Goal: Task Accomplishment & Management: Manage account settings

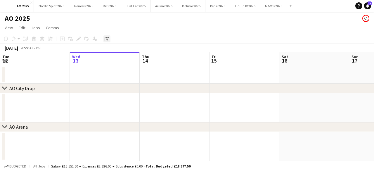
click at [109, 38] on icon at bounding box center [107, 39] width 4 height 5
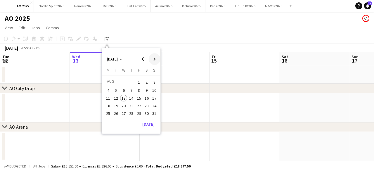
click at [154, 56] on span "Next month" at bounding box center [155, 59] width 12 height 12
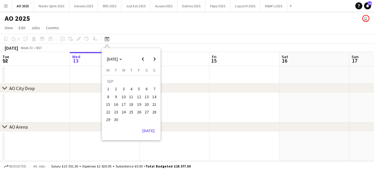
click at [139, 89] on span "5" at bounding box center [139, 89] width 7 height 7
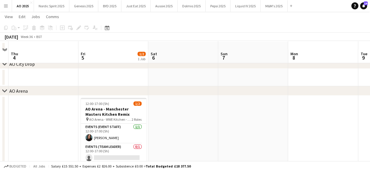
scroll to position [38, 0]
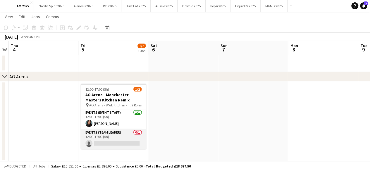
drag, startPoint x: 135, startPoint y: 142, endPoint x: 138, endPoint y: 138, distance: 5.2
click at [134, 142] on app-card-role "Events (Team Leader) 0/1 12:00-17:00 (5h) single-neutral-actions" at bounding box center [113, 139] width 65 height 20
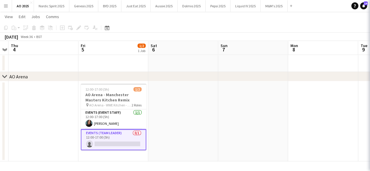
scroll to position [0, 201]
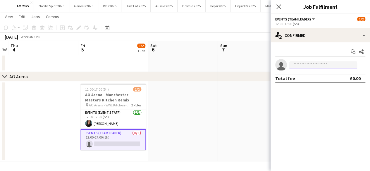
click at [305, 65] on input at bounding box center [323, 64] width 68 height 7
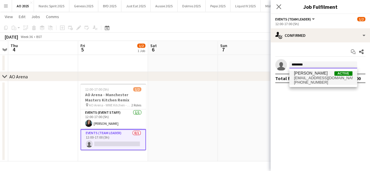
type input "********"
click at [309, 78] on span "[EMAIL_ADDRESS][DOMAIN_NAME]" at bounding box center [323, 78] width 58 height 5
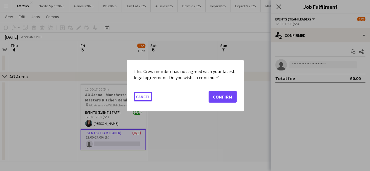
scroll to position [0, 0]
click at [232, 97] on button "Confirm" at bounding box center [222, 97] width 28 height 12
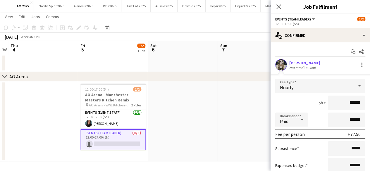
scroll to position [49, 0]
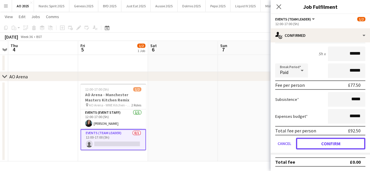
drag, startPoint x: 345, startPoint y: 142, endPoint x: 334, endPoint y: 137, distance: 12.2
click at [345, 142] on button "Confirm" at bounding box center [330, 144] width 69 height 12
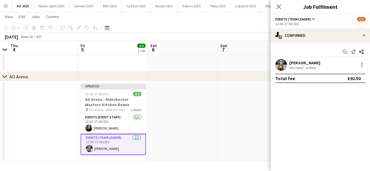
scroll to position [0, 0]
click at [253, 121] on app-date-cell at bounding box center [253, 121] width 70 height 80
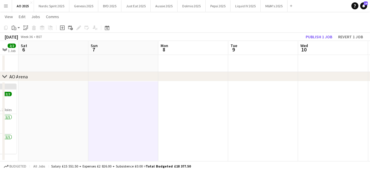
drag, startPoint x: 253, startPoint y: 121, endPoint x: 151, endPoint y: 137, distance: 103.3
click at [125, 144] on app-calendar-viewport "Wed 3 Thu 4 Fri 5 2/2 1 Job Sat 6 Sun 7 Mon 8 Tue 9 Wed 10 Thu 11 Fri 12 Sat 13…" at bounding box center [185, 73] width 370 height 177
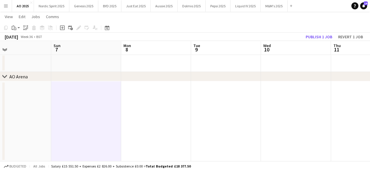
drag, startPoint x: 190, startPoint y: 132, endPoint x: 130, endPoint y: 135, distance: 60.3
click at [130, 135] on app-calendar-viewport "Wed 3 Thu 4 Fri 5 2/2 1 Job Sat 6 Sun 7 Mon 8 Tue 9 Wed 10 Thu 11 Fri 12 Sat 13…" at bounding box center [185, 73] width 370 height 177
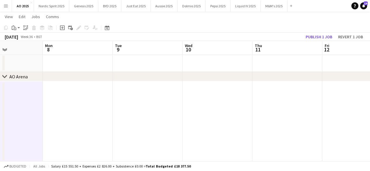
drag, startPoint x: 153, startPoint y: 130, endPoint x: 101, endPoint y: 141, distance: 52.7
click at [94, 144] on app-calendar-viewport "Fri 5 2/2 1 Job Sat 6 Sun 7 Mon 8 Tue 9 Wed 10 Thu 11 Fri 12 Sat 13 Sun 14 Mon …" at bounding box center [185, 73] width 370 height 177
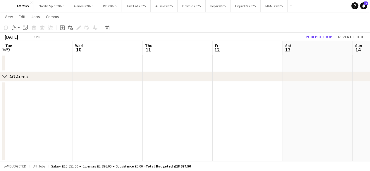
drag, startPoint x: 177, startPoint y: 132, endPoint x: 78, endPoint y: 141, distance: 99.2
click at [79, 141] on app-calendar-viewport "Fri 5 2/2 1 Job Sat 6 Sun 7 Mon 8 Tue 9 Wed 10 Thu 11 Fri 12 Sat 13 Sun 14 Mon …" at bounding box center [185, 73] width 370 height 177
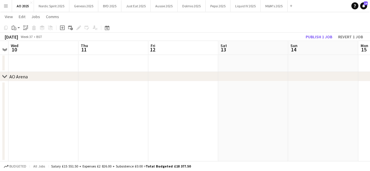
drag, startPoint x: 178, startPoint y: 127, endPoint x: 82, endPoint y: 132, distance: 96.9
click at [82, 132] on app-calendar-viewport "Sun 7 Mon 8 Tue 9 Wed 10 Thu 11 Fri 12 Sat 13 Sun 14 Mon 15 Tue 16 Wed 17" at bounding box center [185, 73] width 370 height 177
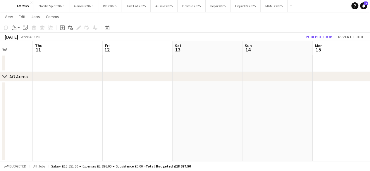
drag, startPoint x: 158, startPoint y: 122, endPoint x: 81, endPoint y: 124, distance: 76.3
click at [82, 124] on app-calendar-viewport "Sun 7 Mon 8 Tue 9 Wed 10 Thu 11 Fri 12 Sat 13 Sun 14 Mon 15 Tue 16 Wed 17" at bounding box center [185, 73] width 370 height 177
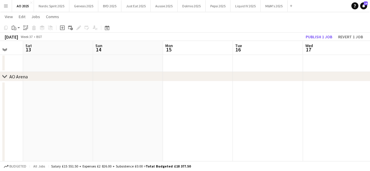
drag, startPoint x: 153, startPoint y: 120, endPoint x: 62, endPoint y: 126, distance: 91.1
click at [63, 126] on app-calendar-viewport "Tue 9 Wed 10 Thu 11 Fri 12 Sat 13 Sun 14 Mon 15 Tue 16 Wed 17 Thu 18 Fri 19 1/4…" at bounding box center [185, 107] width 370 height 245
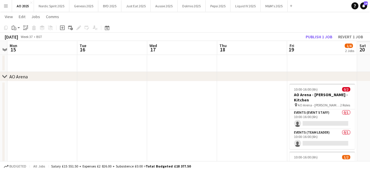
drag, startPoint x: 134, startPoint y: 125, endPoint x: 72, endPoint y: 126, distance: 62.3
click at [64, 127] on app-calendar-viewport "Thu 11 Fri 12 Sat 13 Sun 14 Mon 15 Tue 16 Wed 17 Thu 18 Fri 19 1/4 2 Jobs Sat 2…" at bounding box center [185, 107] width 370 height 245
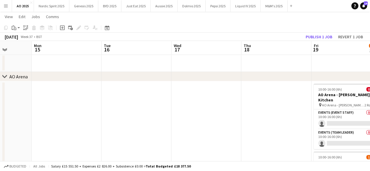
drag, startPoint x: 116, startPoint y: 122, endPoint x: 66, endPoint y: 124, distance: 49.7
click at [68, 124] on app-calendar-viewport "Thu 11 Fri 12 Sat 13 Sun 14 Mon 15 Tue 16 Wed 17 Thu 18 Fri 19 1/4 2 Jobs Sat 2…" at bounding box center [185, 107] width 370 height 245
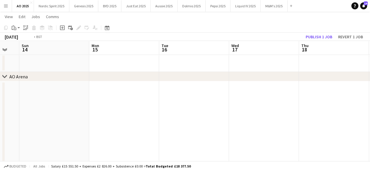
drag, startPoint x: 141, startPoint y: 120, endPoint x: 56, endPoint y: 123, distance: 84.5
click at [56, 123] on app-calendar-viewport "Thu 11 Fri 12 Sat 13 Sun 14 Mon 15 Tue 16 Wed 17 Thu 18 Fri 19 1/4 2 Jobs Sat 2…" at bounding box center [185, 107] width 370 height 245
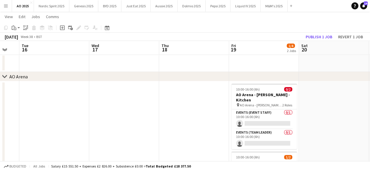
scroll to position [0, 195]
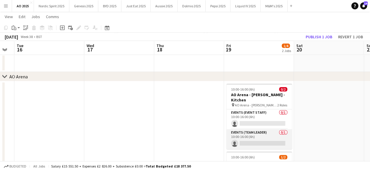
click at [256, 138] on app-card-role "Events (Team Leader) 0/1 10:00-16:00 (6h) single-neutral-actions" at bounding box center [258, 139] width 65 height 20
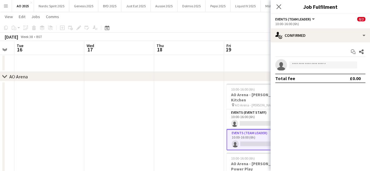
click at [302, 68] on app-invite-slot "single-neutral-actions" at bounding box center [319, 65] width 99 height 12
click at [302, 64] on input at bounding box center [323, 64] width 68 height 7
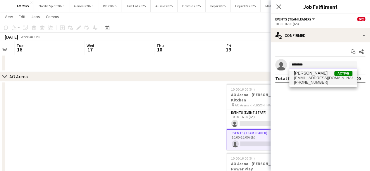
type input "********"
click at [307, 74] on span "[PERSON_NAME]" at bounding box center [311, 73] width 34 height 5
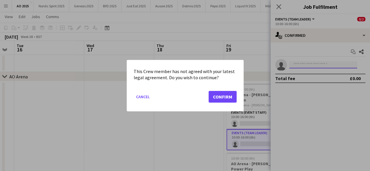
scroll to position [0, 0]
click at [227, 98] on button "Confirm" at bounding box center [222, 97] width 28 height 12
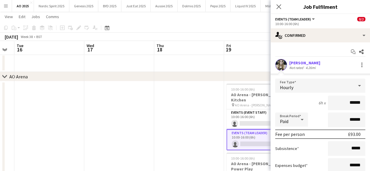
scroll to position [49, 0]
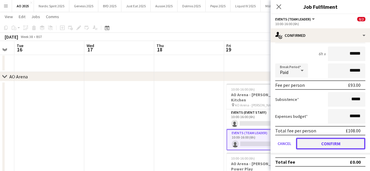
click at [349, 145] on button "Confirm" at bounding box center [330, 144] width 69 height 12
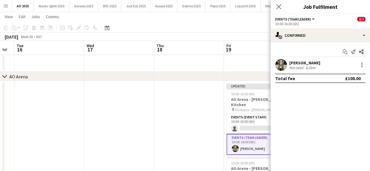
scroll to position [0, 0]
click at [199, 123] on app-date-cell at bounding box center [189, 155] width 70 height 148
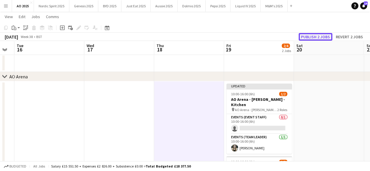
click at [305, 39] on button "Publish 2 jobs" at bounding box center [315, 37] width 34 height 8
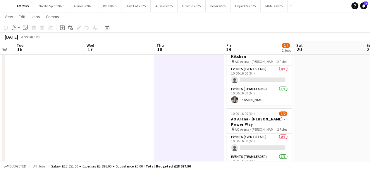
scroll to position [81, 0]
click at [109, 28] on icon at bounding box center [107, 27] width 4 height 5
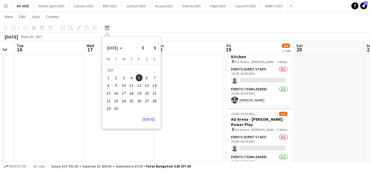
click at [137, 77] on span "5" at bounding box center [139, 77] width 7 height 7
click at [194, 91] on app-date-cell at bounding box center [189, 112] width 70 height 148
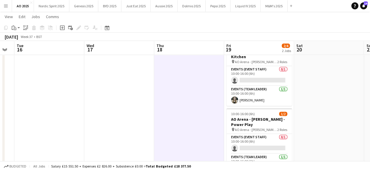
drag, startPoint x: 137, startPoint y: 100, endPoint x: 297, endPoint y: 101, distance: 160.2
click at [297, 101] on app-calendar-viewport "Sat 13 Sun 14 Mon 15 Tue 16 Wed 17 Thu 18 Fri 19 2/4 2 Jobs Sat 20 Sun 21 Mon 2…" at bounding box center [185, 64] width 370 height 245
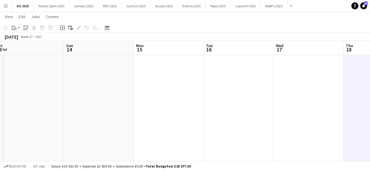
drag, startPoint x: 228, startPoint y: 103, endPoint x: 279, endPoint y: 107, distance: 50.4
click at [278, 107] on app-calendar-viewport "Thu 11 Fri 12 Sat 13 Sun 14 Mon 15 Tue 16 Wed 17 Thu 18 Fri 19 2/4 2 Jobs Sat 2…" at bounding box center [185, 64] width 370 height 245
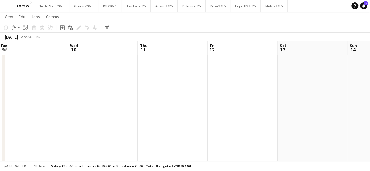
drag, startPoint x: 167, startPoint y: 95, endPoint x: 257, endPoint y: 96, distance: 89.8
click at [256, 96] on app-calendar-viewport "Sun 7 Mon 8 Tue 9 Wed 10 Thu 11 Fri 12 Sat 13 Sun 14 Mon 15 Tue 16 Wed 17" at bounding box center [185, 64] width 370 height 245
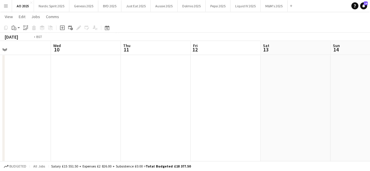
drag, startPoint x: 127, startPoint y: 101, endPoint x: 244, endPoint y: 98, distance: 117.0
click at [243, 98] on app-calendar-viewport "Sun 7 Mon 8 Tue 9 Wed 10 Thu 11 Fri 12 Sat 13 Sun 14 Mon 15 Tue 16 Wed 17" at bounding box center [185, 64] width 370 height 245
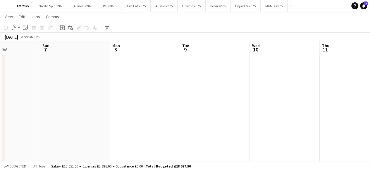
drag, startPoint x: 206, startPoint y: 94, endPoint x: 213, endPoint y: 95, distance: 6.5
click at [212, 95] on app-calendar-viewport "Thu 4 Fri 5 2/2 1 Job Sat 6 Sun 7 Mon 8 Tue 9 Wed 10 Thu 11 Fri 12 Sat 13 Sun 1…" at bounding box center [185, 64] width 370 height 245
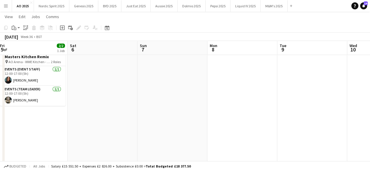
drag, startPoint x: 105, startPoint y: 96, endPoint x: 198, endPoint y: 95, distance: 93.0
click at [197, 95] on app-calendar-viewport "Wed 3 Thu 4 Fri 5 2/2 1 Job Sat 6 Sun 7 Mon 8 Tue 9 Wed 10 Thu 11 Fri 12 Sat 13…" at bounding box center [185, 64] width 370 height 245
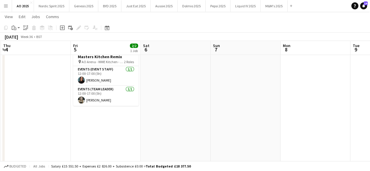
scroll to position [0, 128]
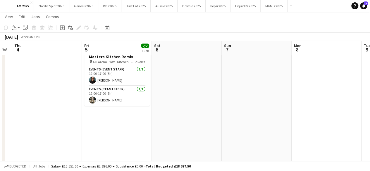
drag, startPoint x: 108, startPoint y: 82, endPoint x: 192, endPoint y: 90, distance: 84.4
click at [192, 90] on app-calendar-viewport "Tue 2 Wed 3 Thu 4 Fri 5 2/2 1 Job Sat 6 Sun 7 Mon 8 Tue 9 Wed 10 Thu 11 Fri 12 …" at bounding box center [185, 64] width 370 height 245
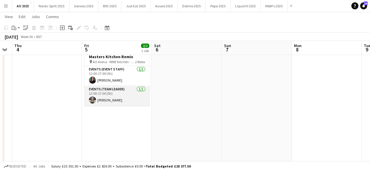
click at [92, 99] on app-user-avatar at bounding box center [92, 99] width 7 height 7
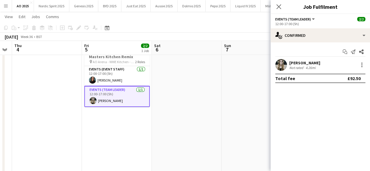
click at [365, 65] on div "[PERSON_NAME] Not rated 4.26mi" at bounding box center [319, 65] width 99 height 12
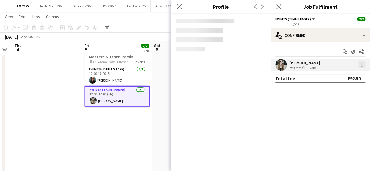
click at [362, 65] on div at bounding box center [361, 64] width 7 height 7
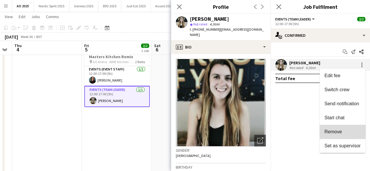
click at [343, 127] on button "Remove" at bounding box center [343, 132] width 46 height 14
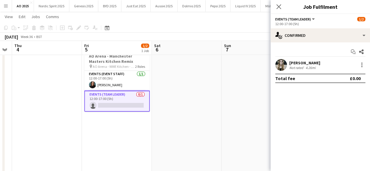
drag, startPoint x: 231, startPoint y: 92, endPoint x: 240, endPoint y: 82, distance: 14.3
click at [233, 92] on app-calendar-viewport "Tue 2 Wed 3 Thu 4 Fri 5 1/2 1 Job Sat 6 Sun 7 Mon 8 Tue 9 Wed 10 Thu 11 Fri 12 …" at bounding box center [185, 64] width 370 height 245
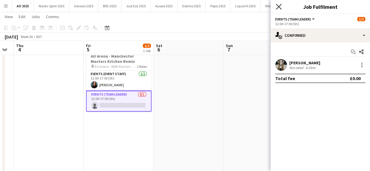
click at [280, 7] on icon "Close pop-in" at bounding box center [279, 7] width 6 height 6
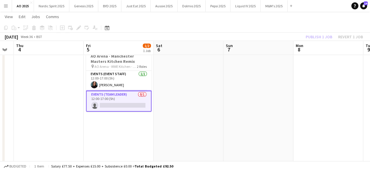
click at [318, 36] on div "Publish 1 job Revert 1 job" at bounding box center [333, 37] width 71 height 8
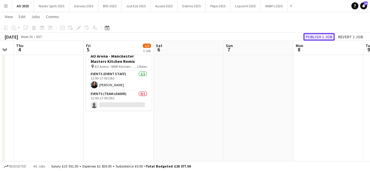
click at [318, 36] on button "Publish 1 job" at bounding box center [318, 37] width 31 height 8
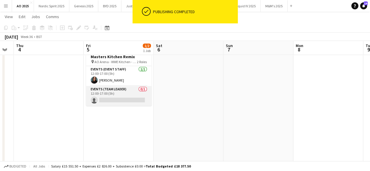
click at [134, 97] on app-card-role "Events (Team Leader) 0/1 12:00-17:00 (5h) single-neutral-actions" at bounding box center [118, 96] width 65 height 20
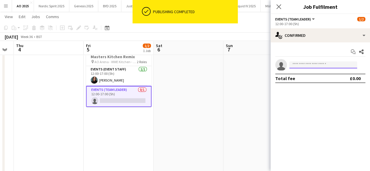
click at [301, 65] on input at bounding box center [323, 64] width 68 height 7
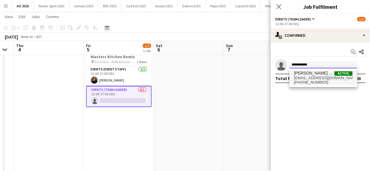
type input "**********"
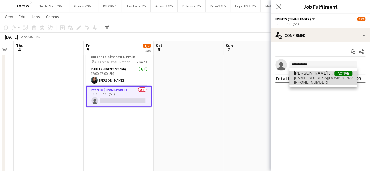
click at [307, 75] on span "[PERSON_NAME] Cerys- [PERSON_NAME]" at bounding box center [314, 73] width 40 height 5
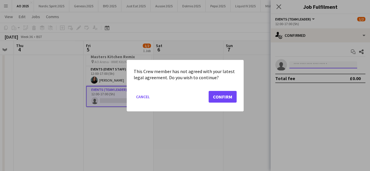
scroll to position [0, 0]
click at [230, 94] on button "Confirm" at bounding box center [222, 97] width 28 height 12
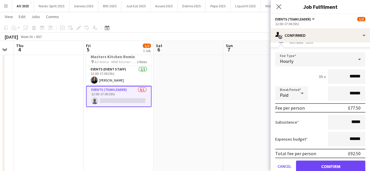
scroll to position [49, 0]
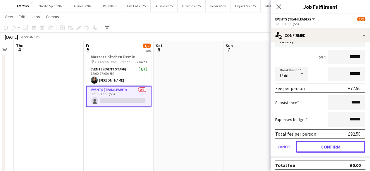
click at [349, 143] on button "Confirm" at bounding box center [330, 147] width 69 height 12
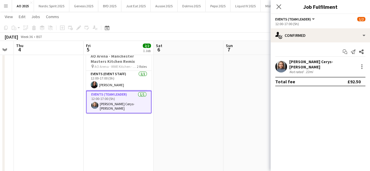
scroll to position [0, 0]
click at [247, 90] on app-date-cell at bounding box center [258, 112] width 70 height 148
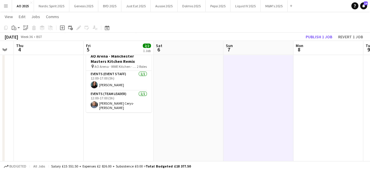
click at [310, 42] on app-board-header-date "Mon 8" at bounding box center [328, 48] width 70 height 14
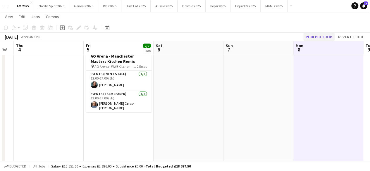
scroll to position [0, 126]
click at [312, 36] on button "Publish 1 job" at bounding box center [318, 37] width 31 height 8
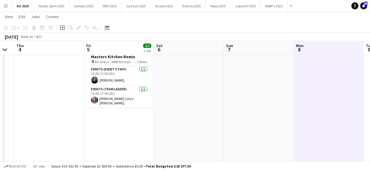
click at [329, 86] on app-date-cell at bounding box center [329, 112] width 70 height 148
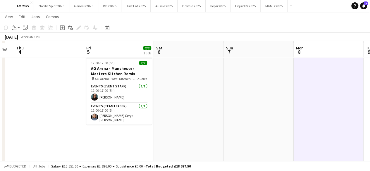
scroll to position [63, 0]
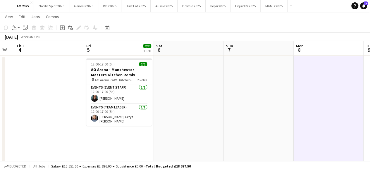
click at [7, 7] on app-icon "Menu" at bounding box center [6, 6] width 5 height 5
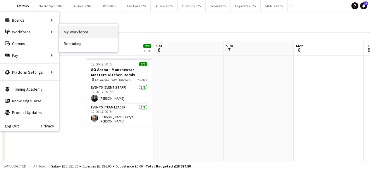
click at [80, 34] on link "My Workforce" at bounding box center [88, 32] width 58 height 12
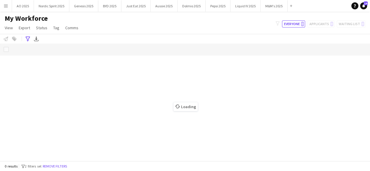
scroll to position [0, 0]
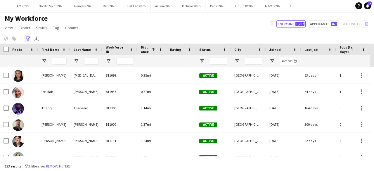
click at [29, 39] on icon "Advanced filters" at bounding box center [27, 39] width 5 height 5
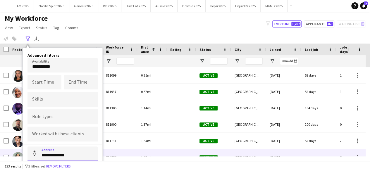
drag, startPoint x: 80, startPoint y: 155, endPoint x: 15, endPoint y: 149, distance: 65.8
click at [15, 149] on main "My Workforce View Views Default view Compliance Log New view Update view Delete…" at bounding box center [185, 87] width 370 height 151
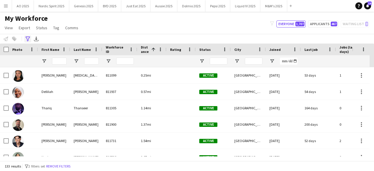
click at [28, 39] on icon "Advanced filters" at bounding box center [27, 39] width 5 height 5
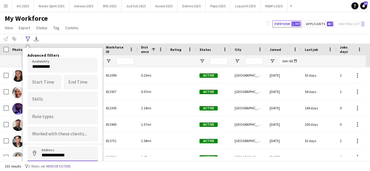
click at [76, 156] on input "**********" at bounding box center [62, 153] width 70 height 15
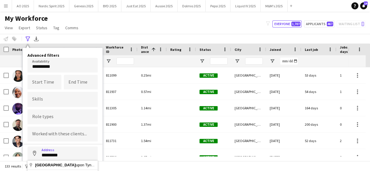
type input "**********"
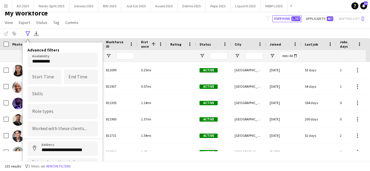
scroll to position [32, 0]
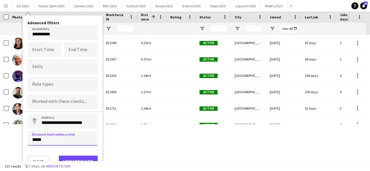
drag, startPoint x: 59, startPoint y: 141, endPoint x: 13, endPoint y: 134, distance: 47.3
click at [13, 134] on div "Menu Boards Boards Boards All jobs Status Workforce Workforce My Workforce Recr…" at bounding box center [185, 53] width 370 height 171
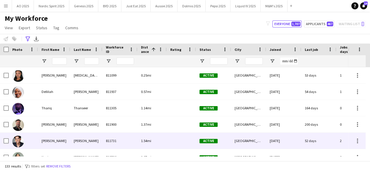
scroll to position [0, 0]
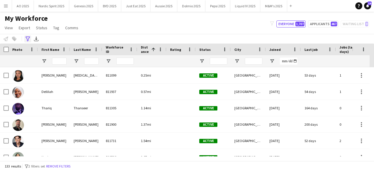
click at [26, 39] on icon "Advanced filters" at bounding box center [27, 39] width 5 height 5
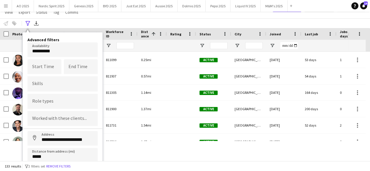
scroll to position [32, 0]
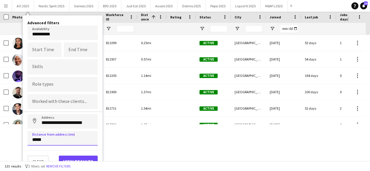
click at [68, 141] on input "*****" at bounding box center [62, 138] width 70 height 15
type input "*****"
click at [71, 157] on button "View results" at bounding box center [78, 162] width 39 height 12
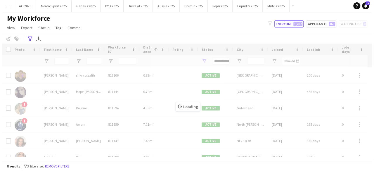
scroll to position [0, 0]
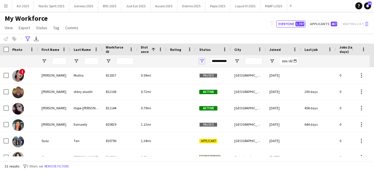
click at [204, 60] on span "Open Filter Menu" at bounding box center [201, 60] width 5 height 5
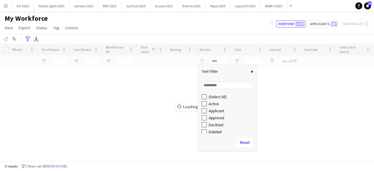
type input "**********"
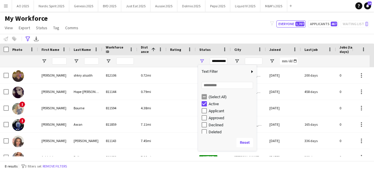
click at [234, 23] on div "My Workforce View Views Default view Compliance Log New view Update view Delete…" at bounding box center [187, 24] width 374 height 20
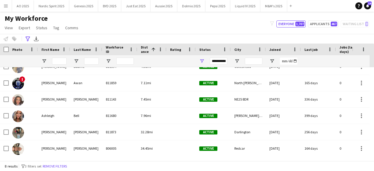
scroll to position [42, 0]
click at [21, 7] on button "AO 2025 Close" at bounding box center [23, 5] width 22 height 11
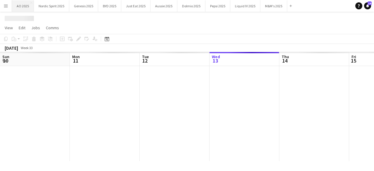
scroll to position [0, 140]
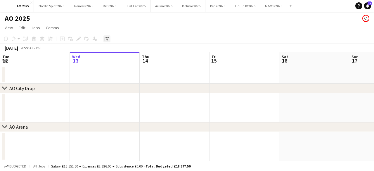
click at [105, 39] on icon at bounding box center [107, 39] width 4 height 5
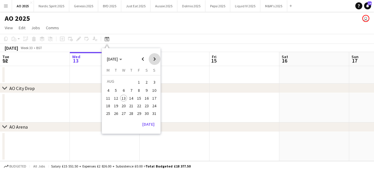
click at [151, 58] on span "Next month" at bounding box center [155, 59] width 12 height 12
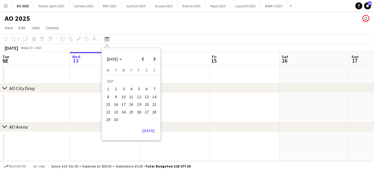
click at [139, 88] on span "5" at bounding box center [139, 89] width 7 height 7
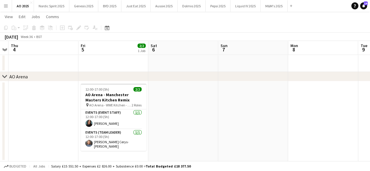
scroll to position [0, 0]
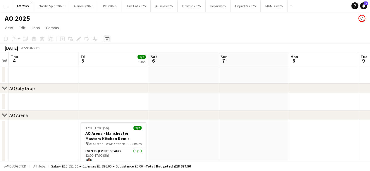
click at [106, 38] on icon at bounding box center [107, 39] width 4 height 5
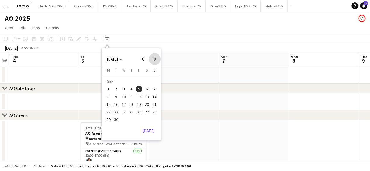
click at [156, 56] on span "Next month" at bounding box center [155, 59] width 12 height 12
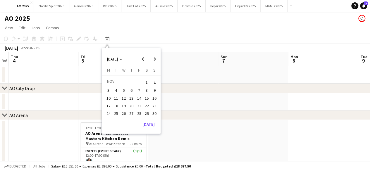
click at [140, 94] on button "14" at bounding box center [139, 98] width 8 height 8
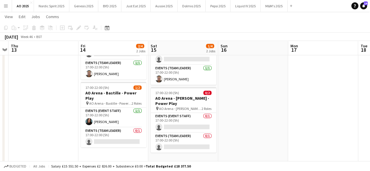
scroll to position [103, 0]
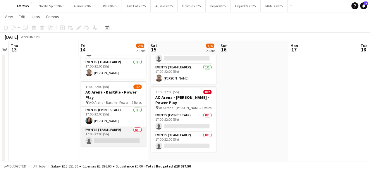
click at [103, 141] on app-card-role "Events (Team Leader) 0/1 17:00-22:00 (5h) single-neutral-actions" at bounding box center [113, 137] width 65 height 20
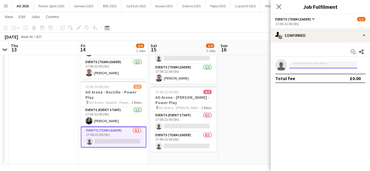
click at [315, 66] on input at bounding box center [323, 64] width 68 height 7
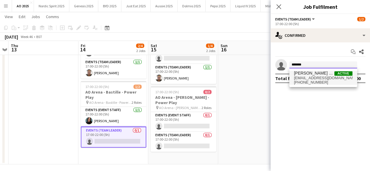
type input "*******"
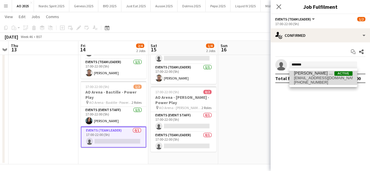
click at [312, 73] on span "[PERSON_NAME] Cerys- [PERSON_NAME]" at bounding box center [314, 73] width 40 height 5
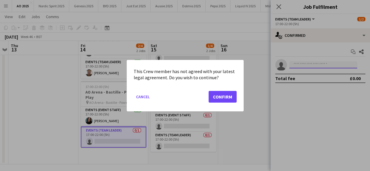
scroll to position [0, 0]
click at [207, 99] on mat-dialog-actions "Cancel Confirm" at bounding box center [185, 98] width 103 height 25
click at [222, 94] on button "Confirm" at bounding box center [222, 97] width 28 height 12
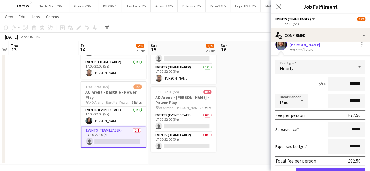
scroll to position [49, 0]
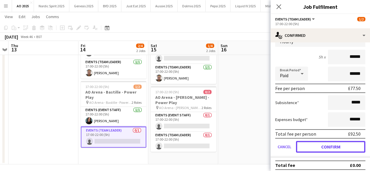
click at [346, 145] on button "Confirm" at bounding box center [330, 147] width 69 height 12
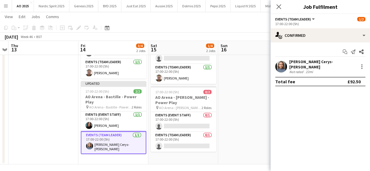
scroll to position [0, 0]
click at [250, 94] on app-date-cell at bounding box center [253, 90] width 70 height 148
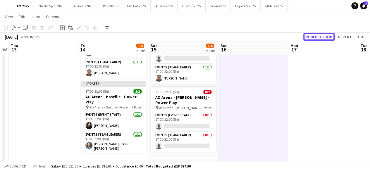
click at [326, 34] on button "Publish 1 job" at bounding box center [318, 37] width 31 height 8
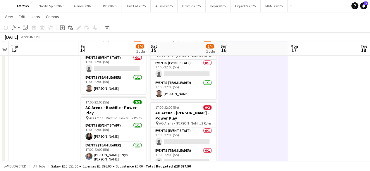
scroll to position [89, 0]
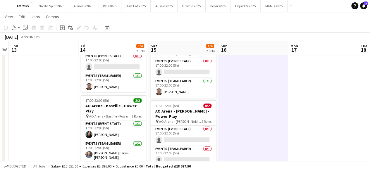
click at [9, 7] on button "Menu" at bounding box center [6, 6] width 12 height 12
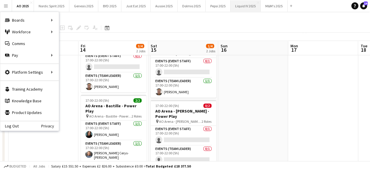
click at [237, 9] on button "Liquid IV 2025 Close" at bounding box center [245, 5] width 30 height 11
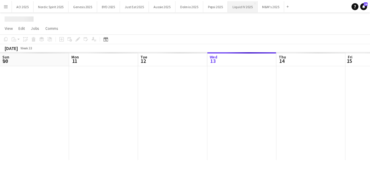
scroll to position [0, 140]
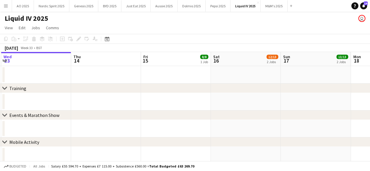
drag, startPoint x: 248, startPoint y: 76, endPoint x: 118, endPoint y: 94, distance: 131.1
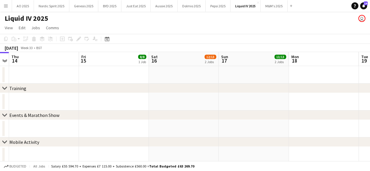
drag, startPoint x: 195, startPoint y: 89, endPoint x: 142, endPoint y: 98, distance: 54.1
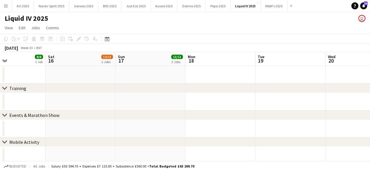
drag, startPoint x: 190, startPoint y: 103, endPoint x: 118, endPoint y: 99, distance: 72.3
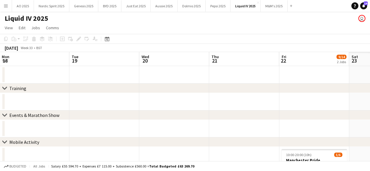
drag, startPoint x: 179, startPoint y: 103, endPoint x: 138, endPoint y: 92, distance: 42.6
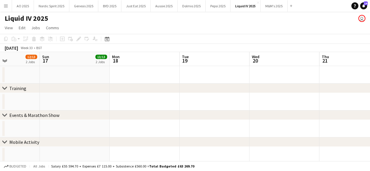
drag, startPoint x: 134, startPoint y: 96, endPoint x: 107, endPoint y: 93, distance: 26.4
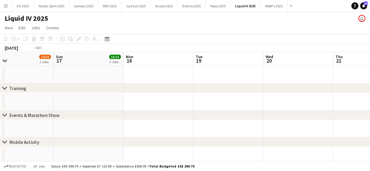
drag, startPoint x: 163, startPoint y: 97, endPoint x: 94, endPoint y: 98, distance: 69.0
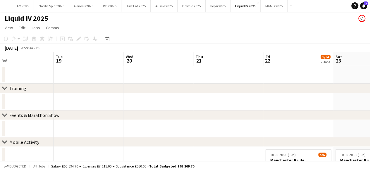
scroll to position [0, 159]
drag, startPoint x: 171, startPoint y: 90, endPoint x: 101, endPoint y: 94, distance: 70.9
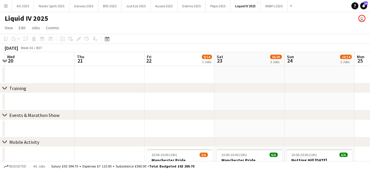
drag, startPoint x: 130, startPoint y: 104, endPoint x: 34, endPoint y: 105, distance: 95.6
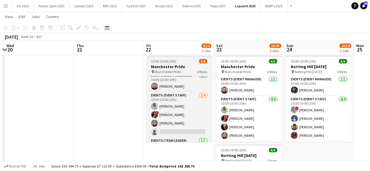
scroll to position [0, 0]
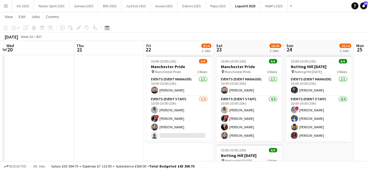
click at [6, 8] on button "Menu" at bounding box center [6, 6] width 12 height 12
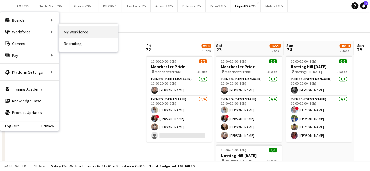
click at [70, 32] on link "My Workforce" at bounding box center [88, 32] width 58 height 12
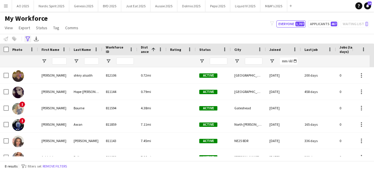
click at [27, 38] on icon "Advanced filters" at bounding box center [27, 39] width 5 height 5
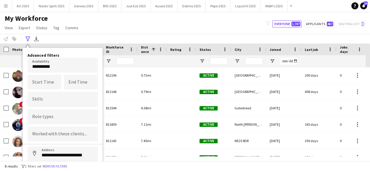
click at [63, 68] on body "Menu Boards Boards Boards All jobs Status Workforce Workforce My Workforce Recr…" at bounding box center [185, 85] width 370 height 171
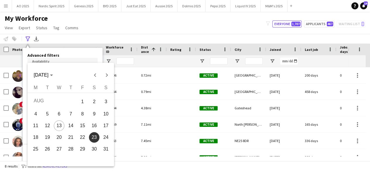
click at [85, 136] on span "22" at bounding box center [82, 137] width 11 height 11
type input "**********"
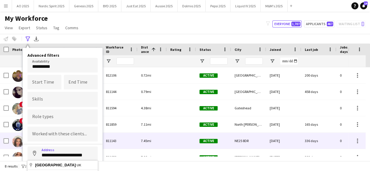
drag, startPoint x: 95, startPoint y: 153, endPoint x: 22, endPoint y: 148, distance: 73.2
click at [22, 148] on main "My Workforce View Views Default view Compliance Log New view Update view Delete…" at bounding box center [185, 87] width 370 height 151
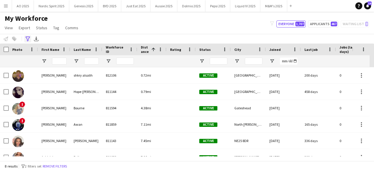
click at [26, 37] on icon at bounding box center [27, 39] width 4 height 5
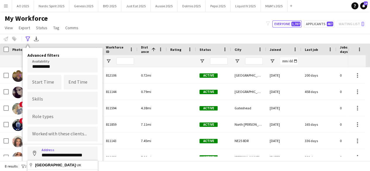
click at [62, 152] on input "**********" at bounding box center [62, 153] width 70 height 15
type input "*"
type input "**********"
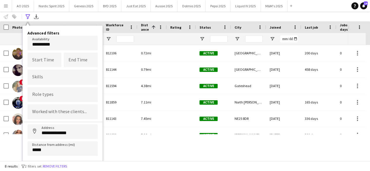
scroll to position [32, 0]
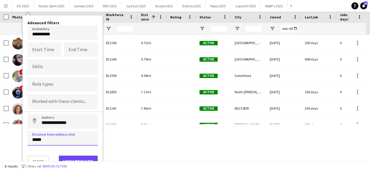
drag, startPoint x: 70, startPoint y: 137, endPoint x: 15, endPoint y: 145, distance: 56.4
click at [15, 139] on html "Menu Boards Boards Boards All jobs Status Workforce Workforce My Workforce Recr…" at bounding box center [185, 53] width 370 height 171
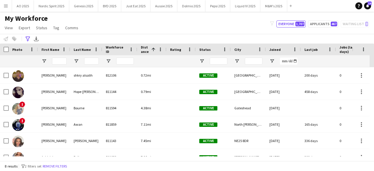
click at [27, 41] on icon at bounding box center [27, 39] width 4 height 5
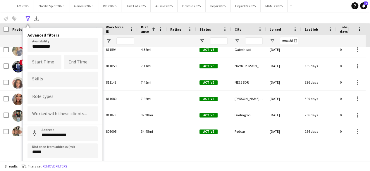
scroll to position [27, 0]
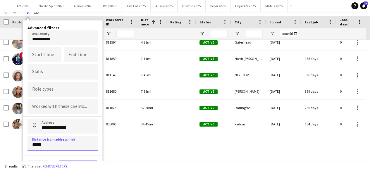
click at [32, 145] on input "*****" at bounding box center [62, 143] width 70 height 15
type input "*****"
click at [68, 161] on div "8 results filter-1 2 filters set Remove filters" at bounding box center [185, 166] width 370 height 10
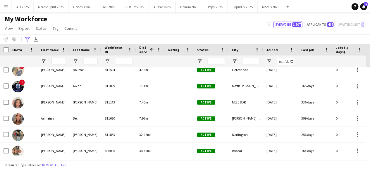
scroll to position [0, 0]
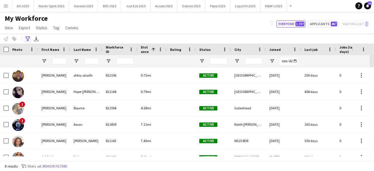
click at [25, 39] on icon "Advanced filters" at bounding box center [27, 39] width 5 height 5
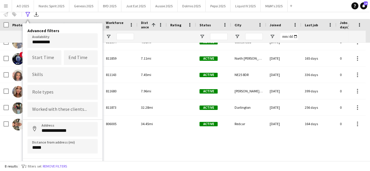
scroll to position [32, 0]
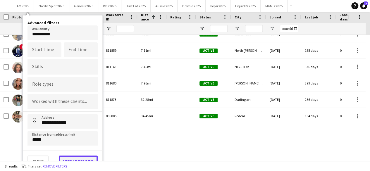
click at [87, 156] on button "View results" at bounding box center [78, 162] width 39 height 12
type input "**********"
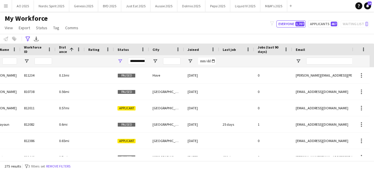
scroll to position [0, 0]
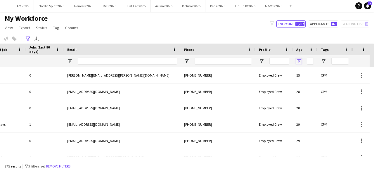
click at [298, 61] on span "Open Filter Menu" at bounding box center [298, 60] width 5 height 5
click at [306, 73] on div "Greater than" at bounding box center [319, 72] width 36 height 4
click at [307, 81] on input "Filter Value" at bounding box center [320, 81] width 45 height 7
type input "**"
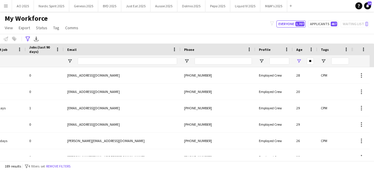
click at [258, 23] on div "My Workforce View Views Default view Compliance Log New view Update view Delete…" at bounding box center [187, 24] width 374 height 20
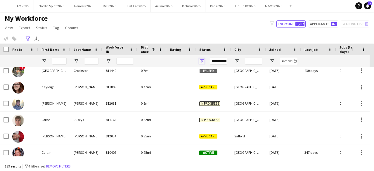
click at [204, 61] on span "Open Filter Menu" at bounding box center [201, 60] width 5 height 5
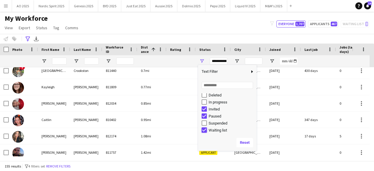
type input "**********"
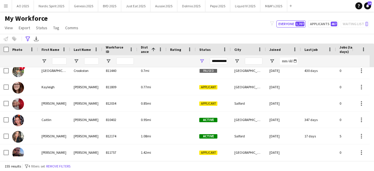
click at [218, 29] on div "My Workforce View Views Default view Compliance Log New view Update view Delete…" at bounding box center [187, 24] width 374 height 20
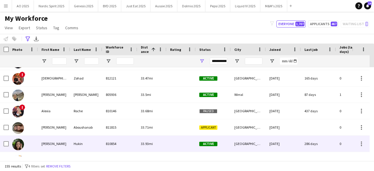
click at [19, 146] on img at bounding box center [18, 145] width 12 height 12
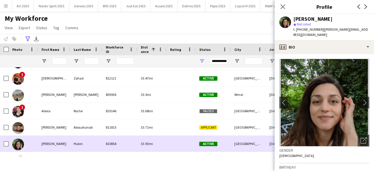
click at [19, 146] on img at bounding box center [18, 145] width 12 height 12
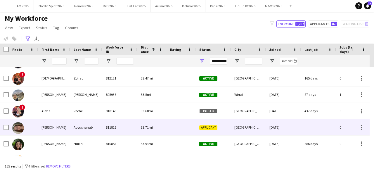
click at [20, 132] on img at bounding box center [18, 128] width 12 height 12
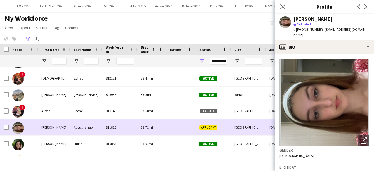
click at [20, 132] on img at bounding box center [18, 128] width 12 height 12
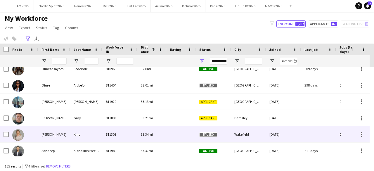
click at [19, 134] on img at bounding box center [18, 135] width 12 height 12
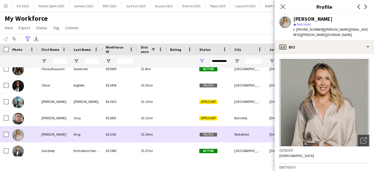
click at [19, 134] on img at bounding box center [18, 135] width 12 height 12
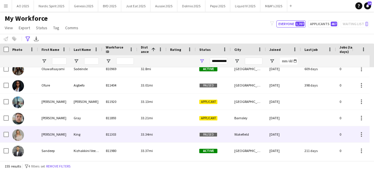
click at [19, 134] on img at bounding box center [18, 135] width 12 height 12
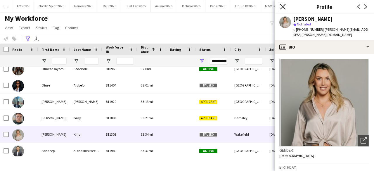
click at [282, 7] on icon at bounding box center [283, 7] width 6 height 6
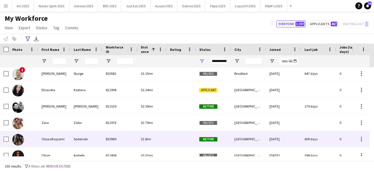
click at [19, 138] on img at bounding box center [18, 140] width 12 height 12
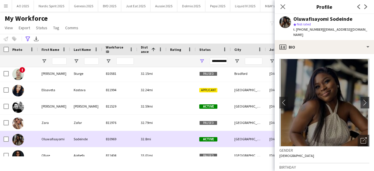
click at [19, 138] on img at bounding box center [18, 140] width 12 height 12
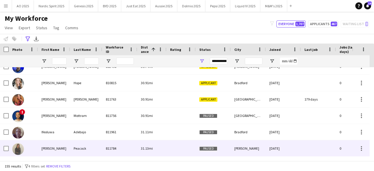
click at [18, 150] on img at bounding box center [18, 149] width 12 height 12
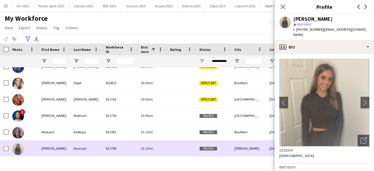
click at [18, 150] on img at bounding box center [18, 149] width 12 height 12
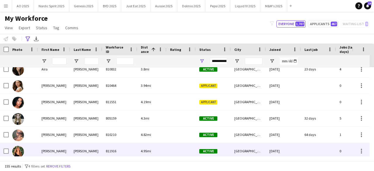
click at [18, 151] on img at bounding box center [18, 152] width 12 height 12
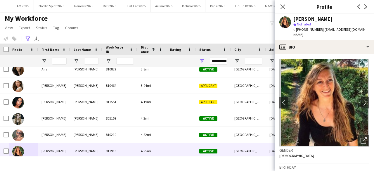
click at [365, 95] on app-crew-profile-bio "chevron-left chevron-right Open photos pop-in Gender [DEMOGRAPHIC_DATA] Birthda…" at bounding box center [324, 112] width 99 height 117
click at [363, 99] on app-icon "chevron-right" at bounding box center [365, 102] width 9 height 6
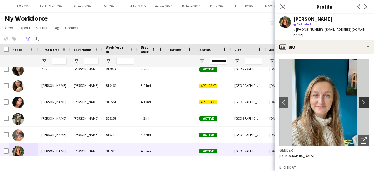
click at [363, 99] on app-icon "chevron-right" at bounding box center [365, 102] width 9 height 6
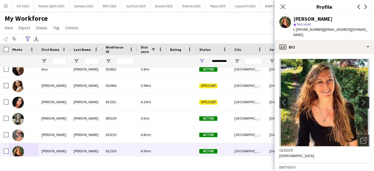
click at [363, 99] on app-icon "chevron-right" at bounding box center [365, 102] width 9 height 6
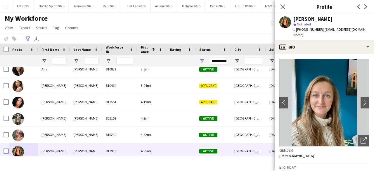
click at [266, 32] on div "My Workforce View Views Default view Compliance Log New view Update view Delete…" at bounding box center [187, 24] width 374 height 20
